Goal: Transaction & Acquisition: Purchase product/service

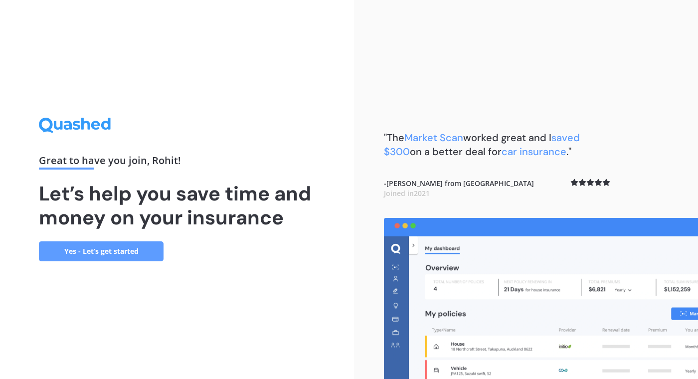
click at [140, 251] on link "Yes - Let’s get started" at bounding box center [101, 251] width 125 height 20
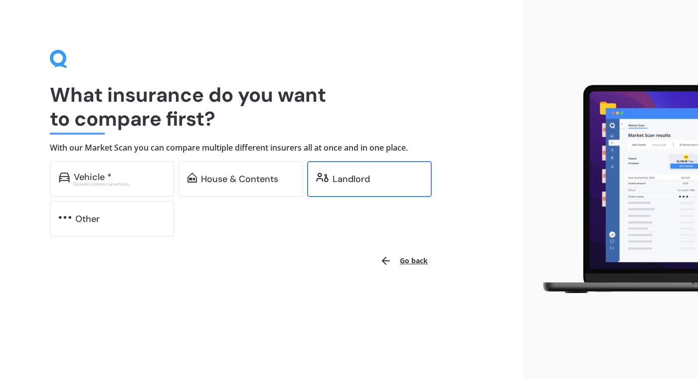
click at [355, 178] on div "Landlord" at bounding box center [350, 179] width 37 height 10
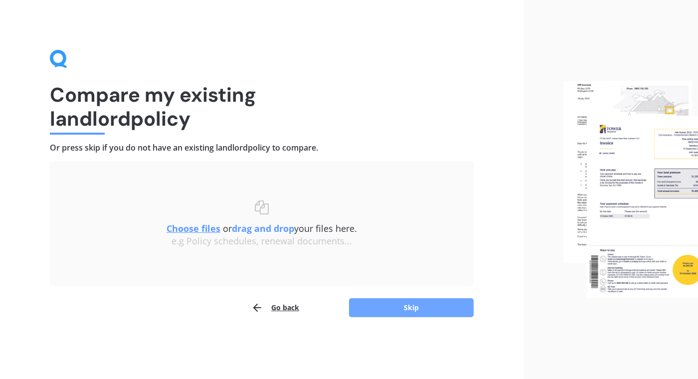
click at [407, 307] on button "Skip" at bounding box center [411, 307] width 125 height 19
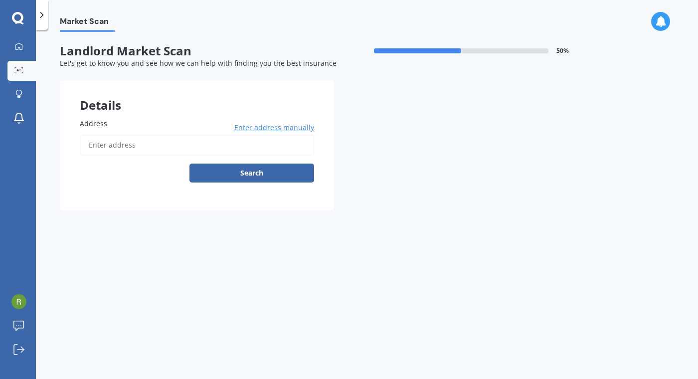
click at [237, 141] on input "Address" at bounding box center [197, 145] width 234 height 21
type input "[STREET_ADDRESS]"
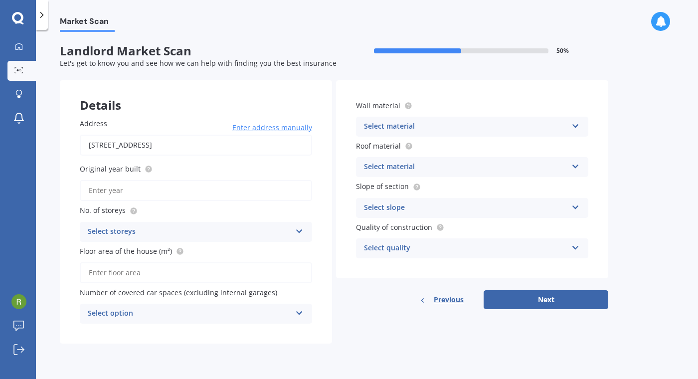
click at [164, 186] on input "Original year built" at bounding box center [196, 190] width 232 height 21
type input "1985"
click at [298, 231] on icon at bounding box center [299, 229] width 8 height 7
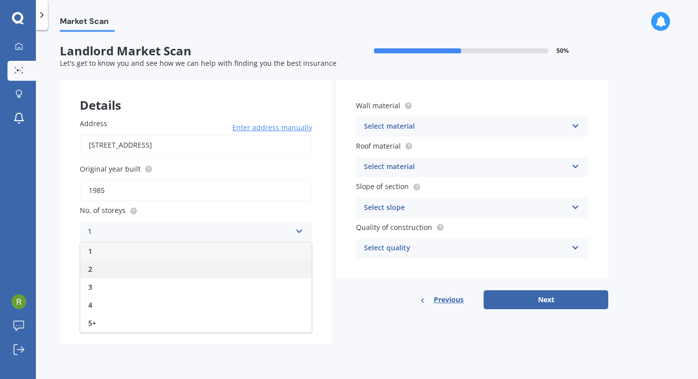
click at [101, 263] on div "2" at bounding box center [195, 269] width 231 height 18
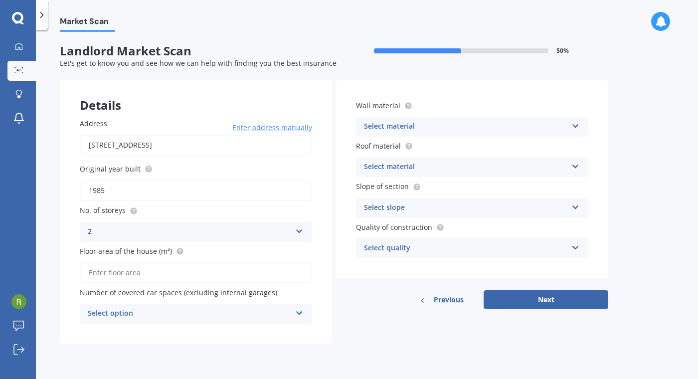
click at [177, 272] on input "Floor area of the house (m²)" at bounding box center [196, 272] width 232 height 21
type input "130"
click at [578, 123] on icon at bounding box center [575, 124] width 8 height 7
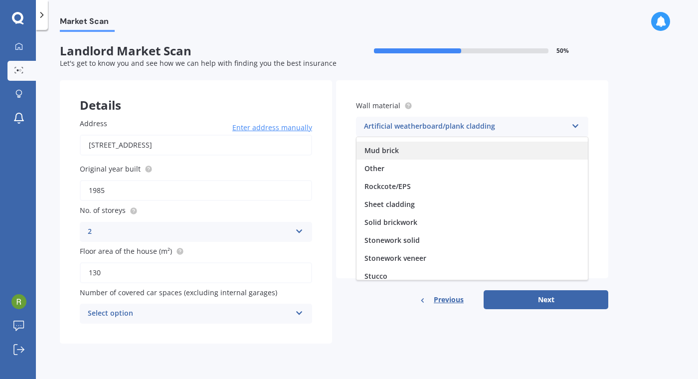
scroll to position [91, 0]
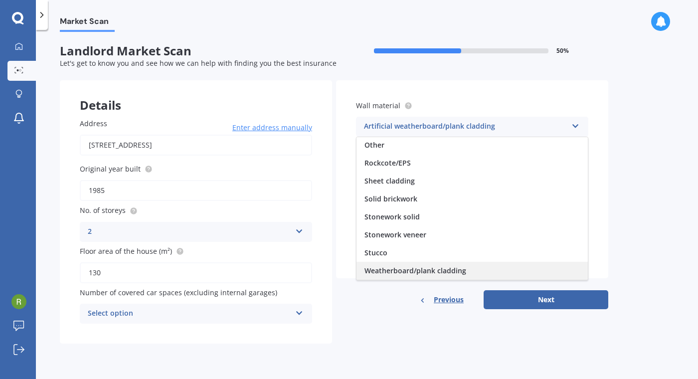
click at [426, 268] on span "Weatherboard/plank cladding" at bounding box center [415, 270] width 102 height 9
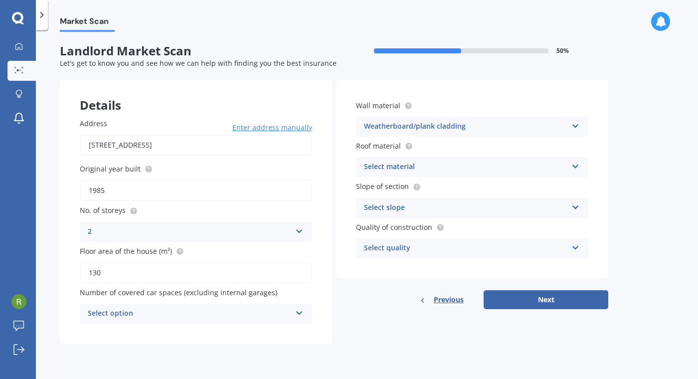
click at [433, 164] on div "Select material" at bounding box center [465, 167] width 203 height 12
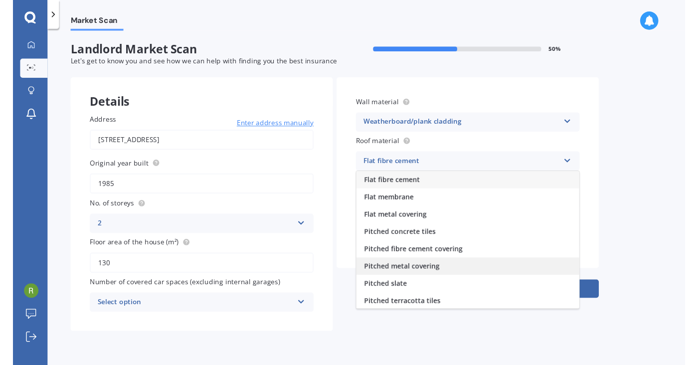
scroll to position [37, 0]
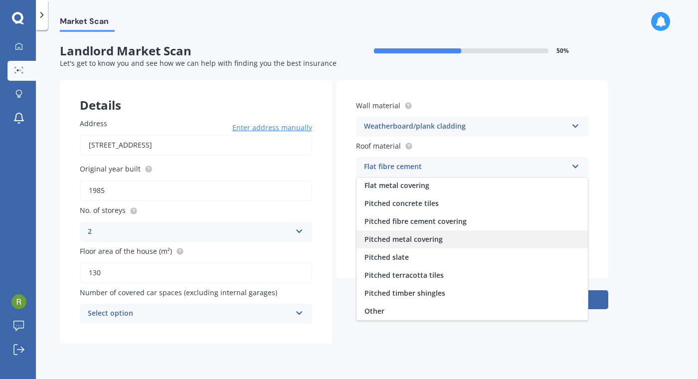
click at [430, 240] on span "Pitched metal covering" at bounding box center [403, 238] width 78 height 9
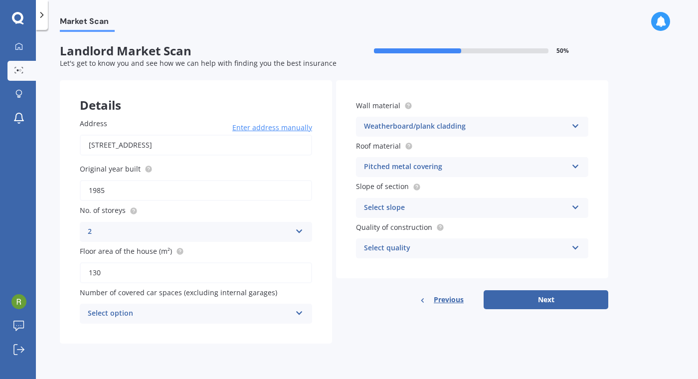
click at [462, 202] on div "Select slope" at bounding box center [465, 208] width 203 height 12
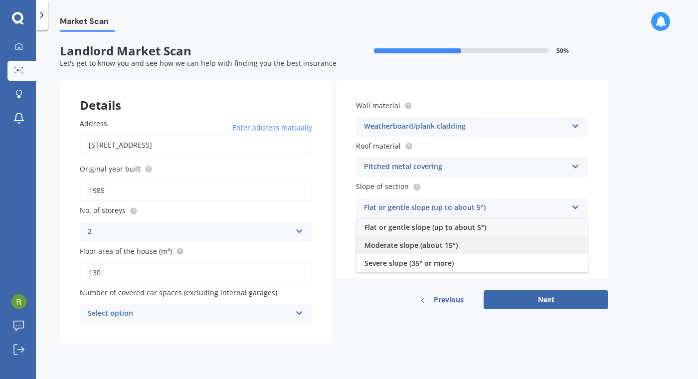
click at [416, 246] on span "Moderate slope (about 15°)" at bounding box center [410, 244] width 93 height 9
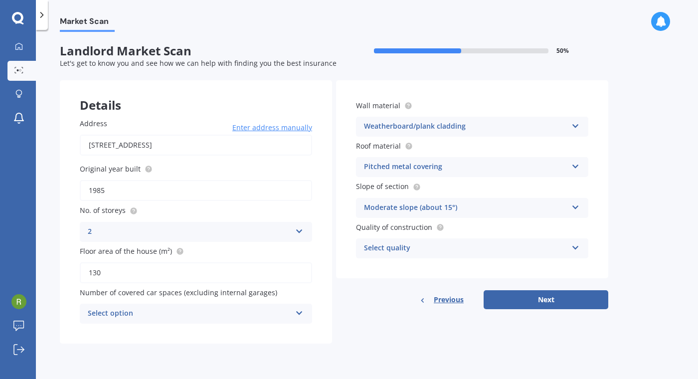
click at [573, 245] on icon at bounding box center [575, 245] width 8 height 7
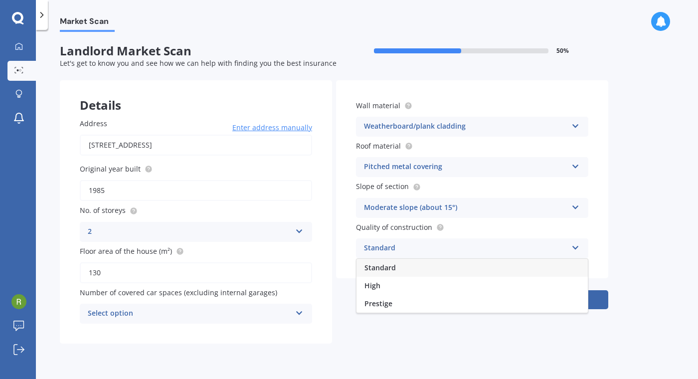
click at [389, 266] on span "Standard" at bounding box center [379, 267] width 31 height 9
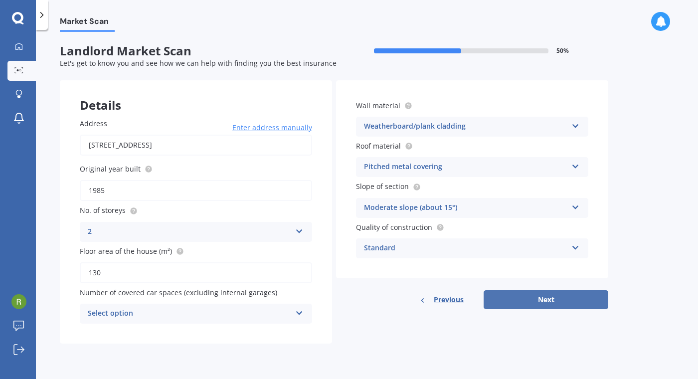
click at [546, 297] on button "Next" at bounding box center [545, 299] width 125 height 19
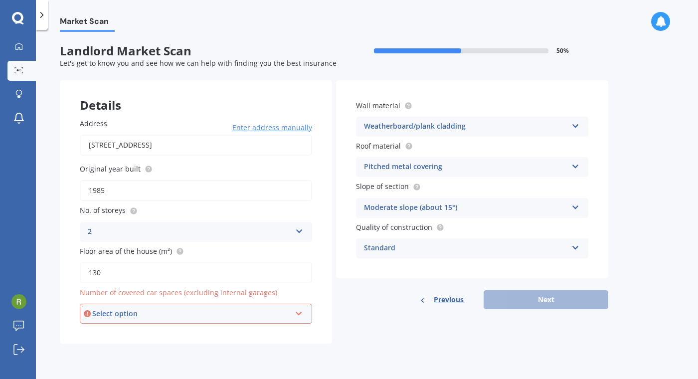
click at [165, 310] on div "Select option" at bounding box center [191, 313] width 198 height 11
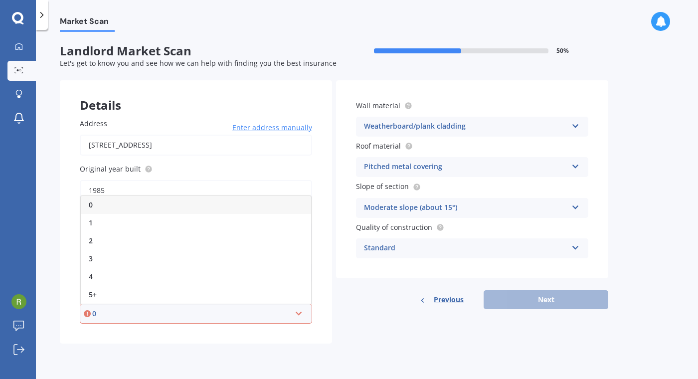
click at [111, 200] on div "0" at bounding box center [196, 205] width 230 height 18
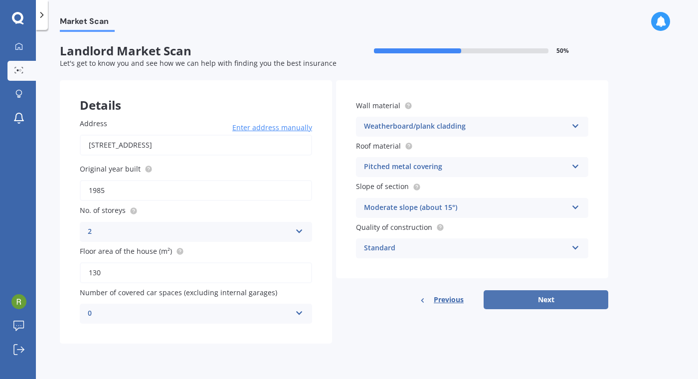
click at [543, 295] on button "Next" at bounding box center [545, 299] width 125 height 19
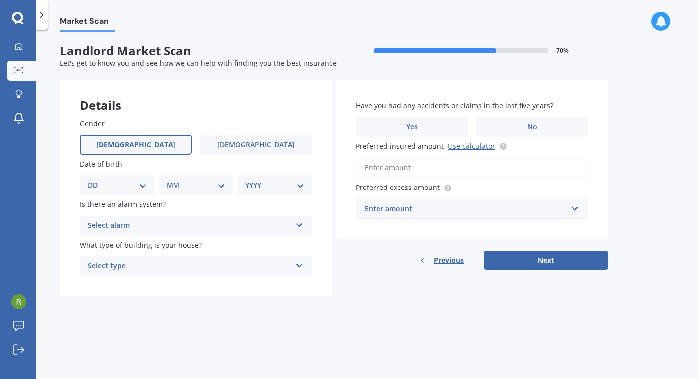
click at [128, 145] on span "[DEMOGRAPHIC_DATA]" at bounding box center [135, 145] width 79 height 8
click at [0, 0] on input "[DEMOGRAPHIC_DATA]" at bounding box center [0, 0] width 0 height 0
select select "05"
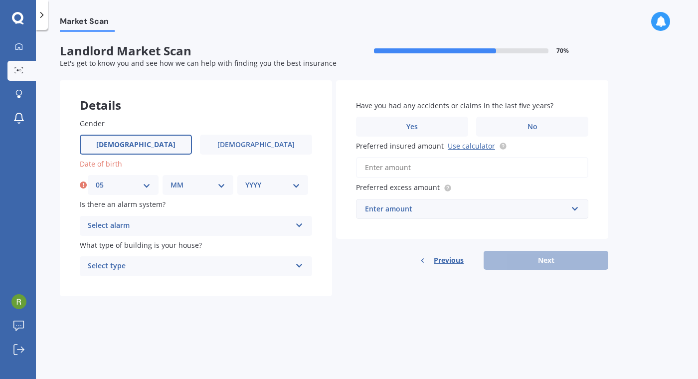
select select "01"
select select "1982"
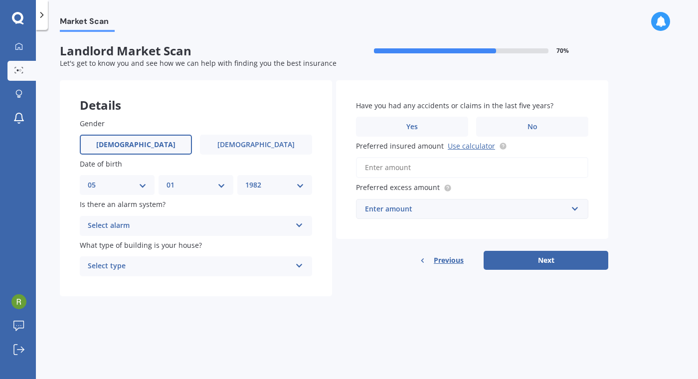
click at [223, 223] on div "Select alarm" at bounding box center [189, 226] width 203 height 12
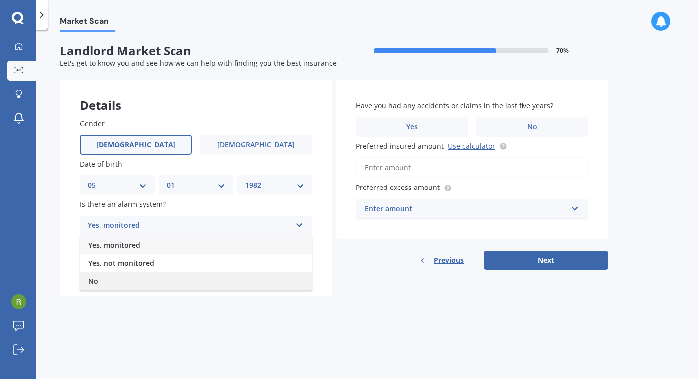
click at [109, 277] on div "No" at bounding box center [195, 281] width 231 height 18
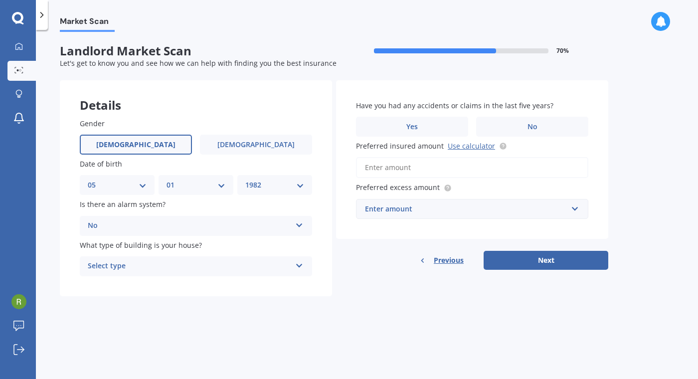
click at [183, 263] on div "Select type" at bounding box center [189, 266] width 203 height 12
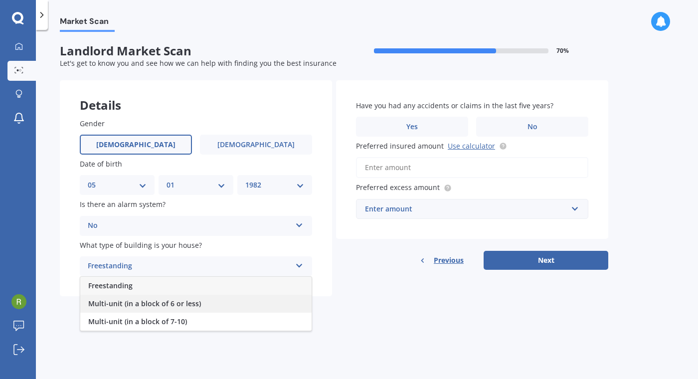
click at [183, 303] on span "Multi-unit (in a block of 6 or less)" at bounding box center [144, 303] width 113 height 9
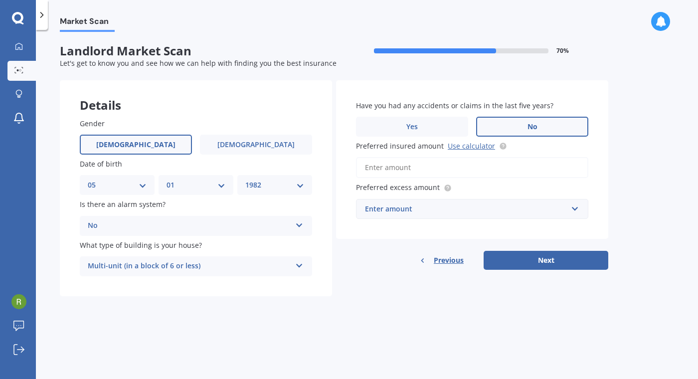
click at [543, 127] on label "No" at bounding box center [532, 127] width 112 height 20
click at [0, 0] on input "No" at bounding box center [0, 0] width 0 height 0
click at [436, 166] on input "Preferred insured amount Use calculator" at bounding box center [472, 167] width 232 height 21
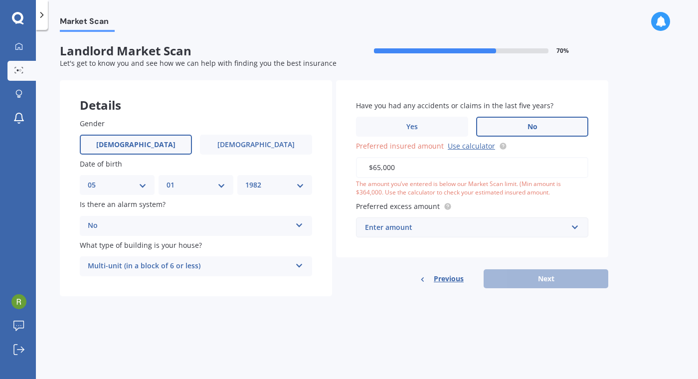
type input "$650,000"
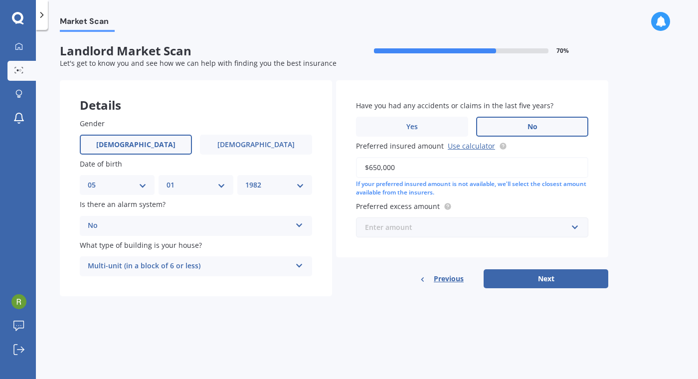
click at [576, 227] on input "text" at bounding box center [468, 227] width 223 height 19
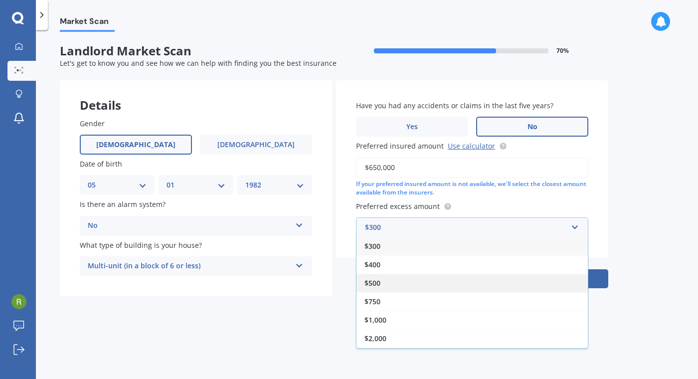
click at [375, 282] on span "$500" at bounding box center [372, 282] width 16 height 9
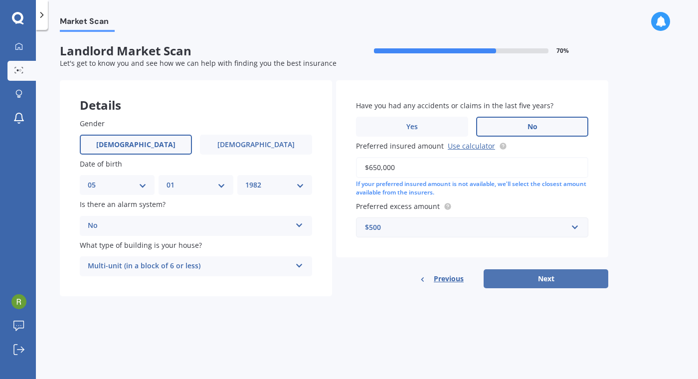
click at [543, 273] on button "Next" at bounding box center [545, 278] width 125 height 19
select select "05"
select select "01"
select select "1982"
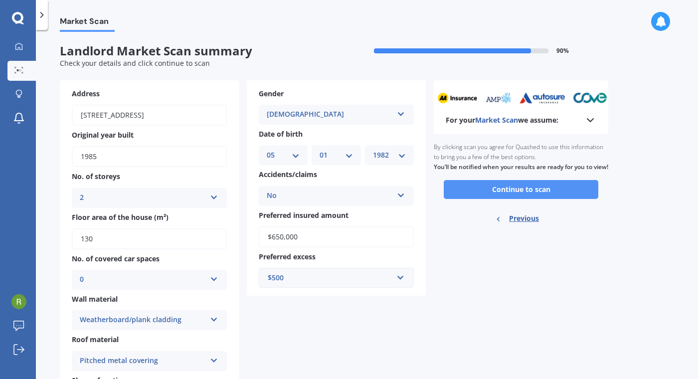
click at [523, 195] on button "Continue to scan" at bounding box center [521, 189] width 154 height 19
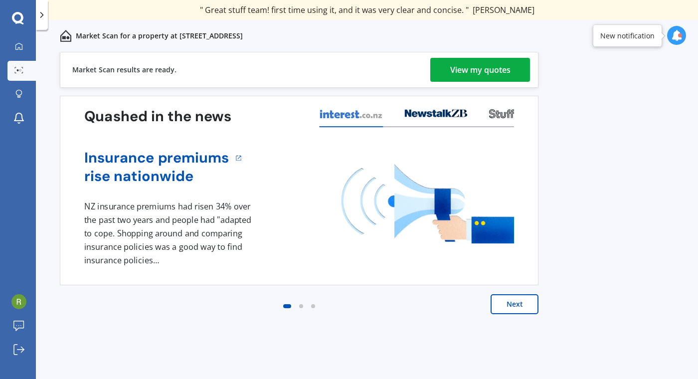
click at [508, 71] on div "View my quotes" at bounding box center [480, 70] width 60 height 24
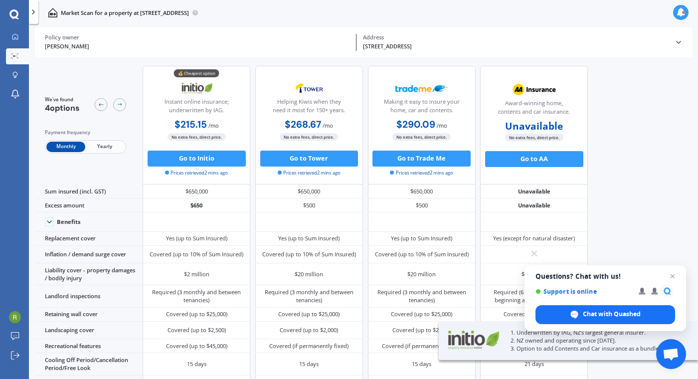
click at [104, 148] on span "Yearly" at bounding box center [104, 147] width 39 height 10
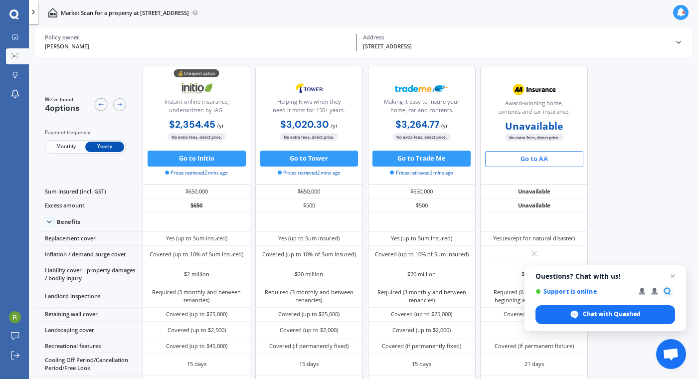
click at [542, 158] on button "Go to AA" at bounding box center [534, 159] width 98 height 16
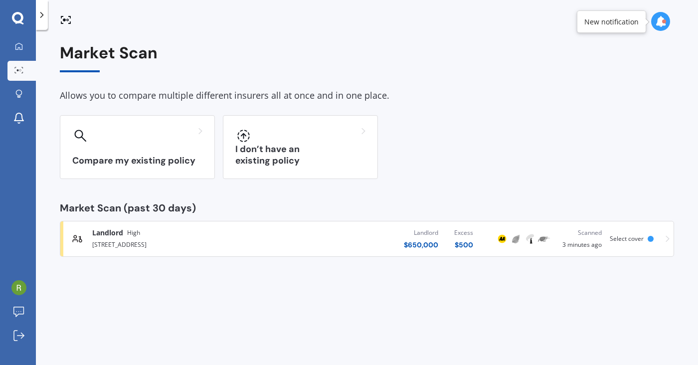
click at [335, 250] on div "Landlord $ 650,000 Excess $ 500" at bounding box center [379, 239] width 204 height 30
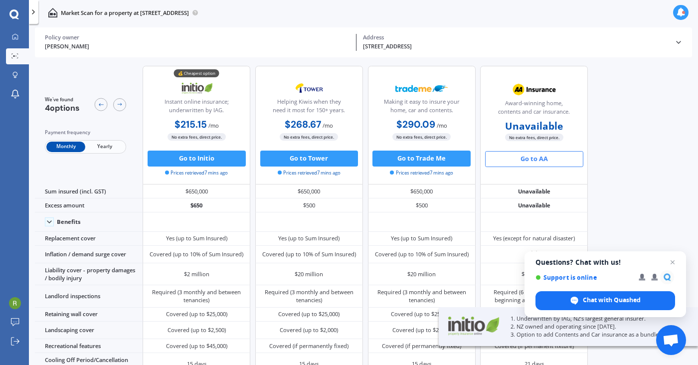
click at [107, 146] on span "Yearly" at bounding box center [104, 147] width 39 height 10
